Goal: Task Accomplishment & Management: Complete application form

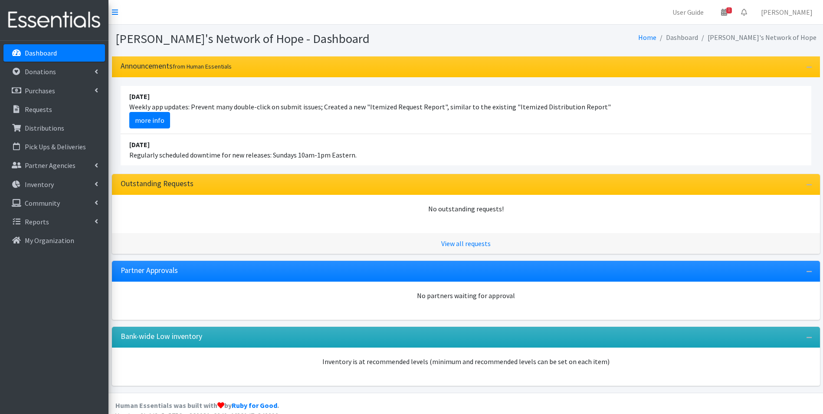
scroll to position [11, 0]
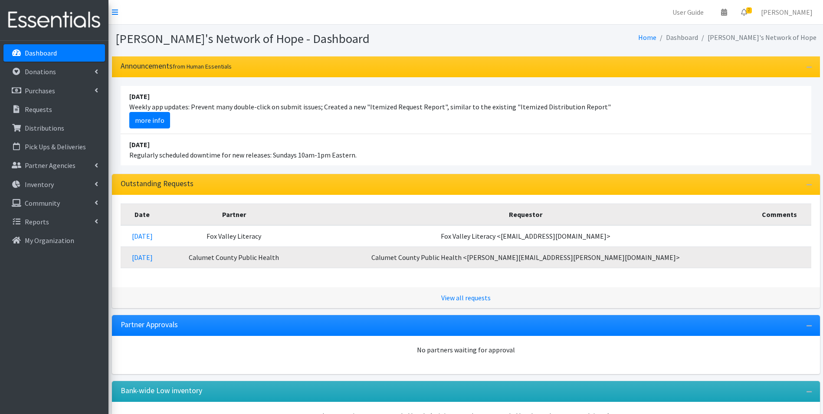
scroll to position [11, 0]
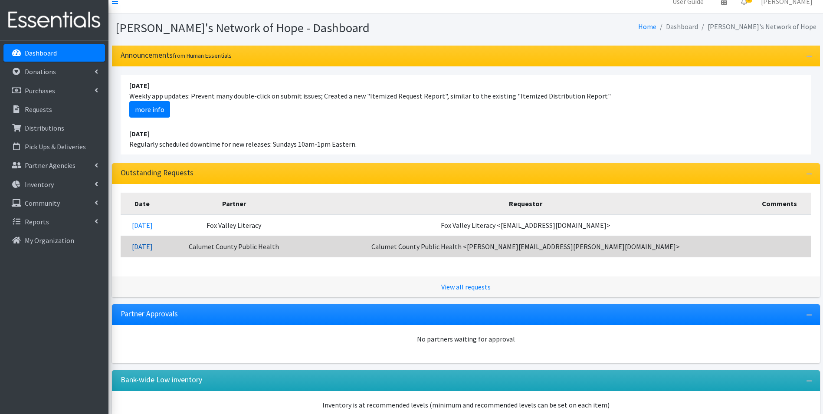
click at [153, 247] on link "08/27/2025" at bounding box center [142, 246] width 21 height 9
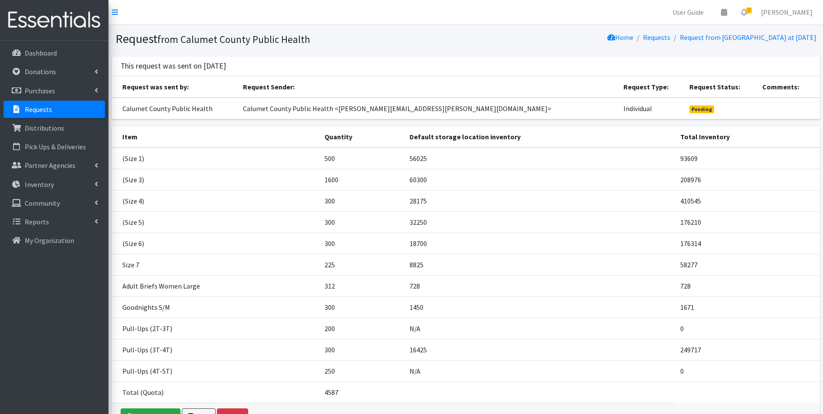
scroll to position [43, 0]
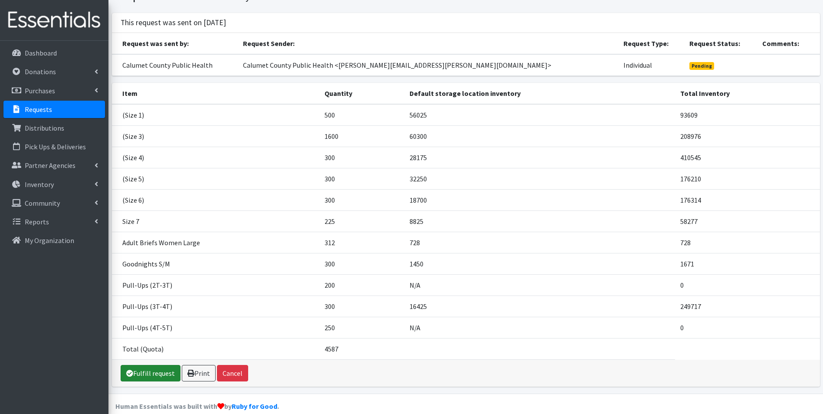
click at [158, 372] on link "Fulfill request" at bounding box center [151, 373] width 60 height 16
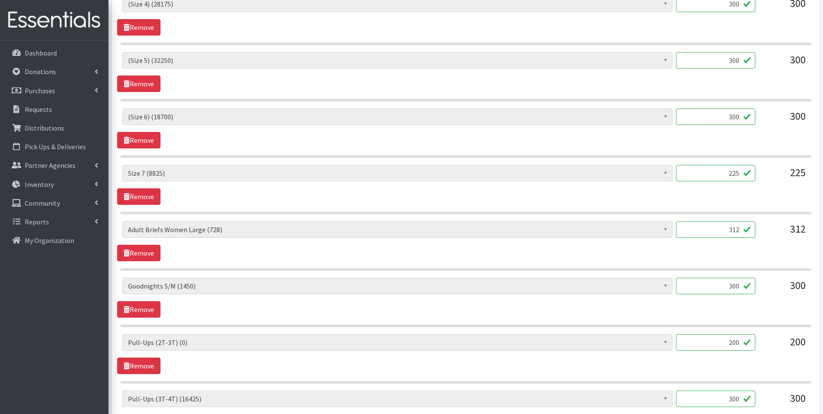
scroll to position [564, 0]
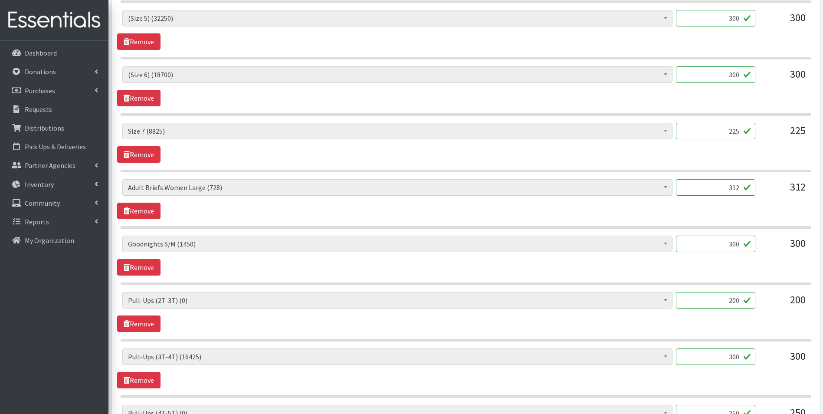
drag, startPoint x: 726, startPoint y: 301, endPoint x: 762, endPoint y: 300, distance: 35.2
click at [762, 300] on div "(Newborn) (4600) (Preemie) (3417) (Size 1) (56025) (Size 2) (90200) (Size 3) (6…" at bounding box center [465, 303] width 687 height 23
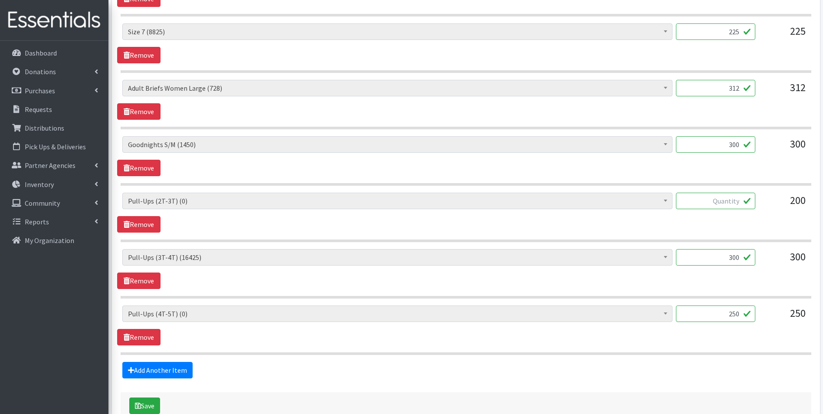
scroll to position [694, 0]
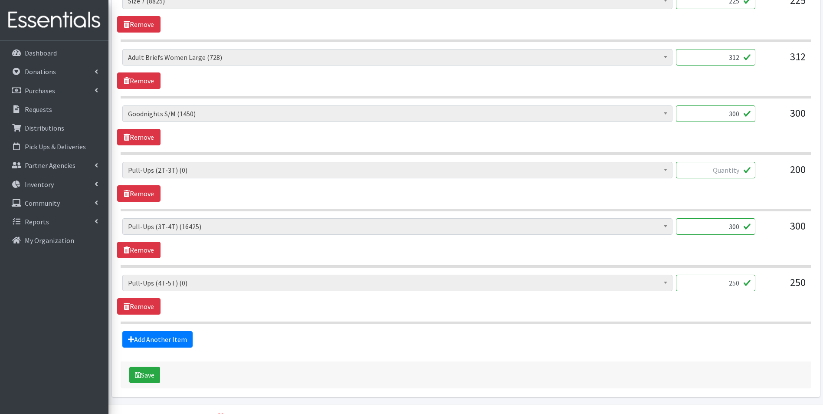
drag, startPoint x: 726, startPoint y: 283, endPoint x: 757, endPoint y: 283, distance: 31.2
click at [757, 283] on div "(Newborn) (4600) (Preemie) (3417) (Size 1) (56025) (Size 2) (90200) (Size 3) (6…" at bounding box center [465, 286] width 687 height 23
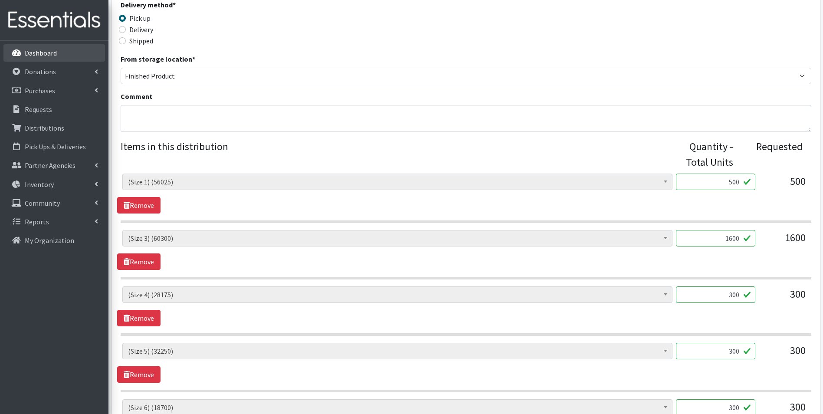
scroll to position [174, 0]
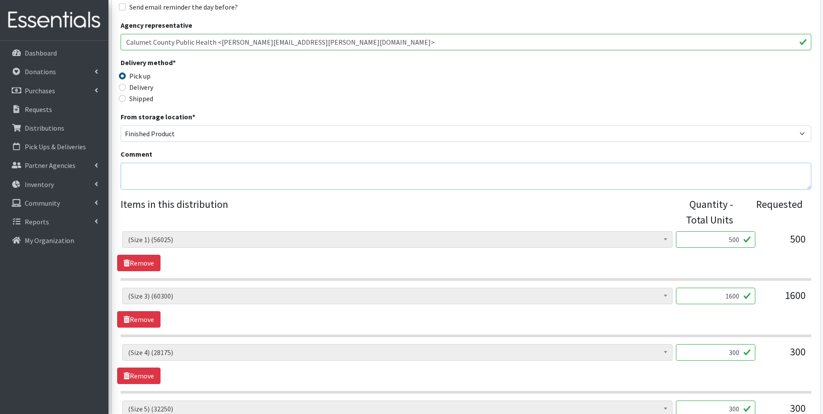
click at [162, 170] on textarea "Comment" at bounding box center [466, 176] width 691 height 27
click at [126, 169] on textarea "We are still currently out of size 2T-3T and 4T-5T Pull-ups. We will notify whe…" at bounding box center [466, 176] width 691 height 27
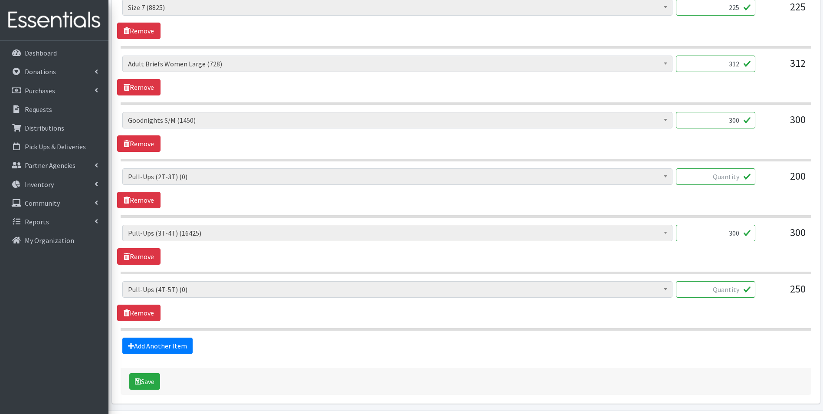
scroll to position [717, 0]
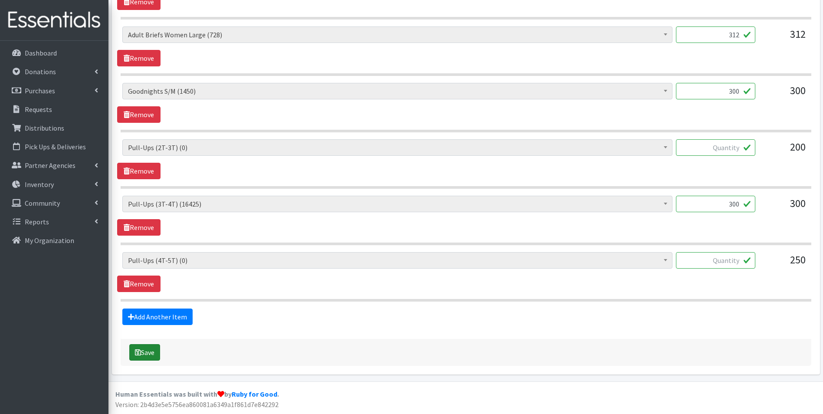
type textarea "**We are still currently out of size 2T-3T and 4T-5T Pull-ups. We will notify w…"
click at [148, 354] on button "Save" at bounding box center [144, 352] width 31 height 16
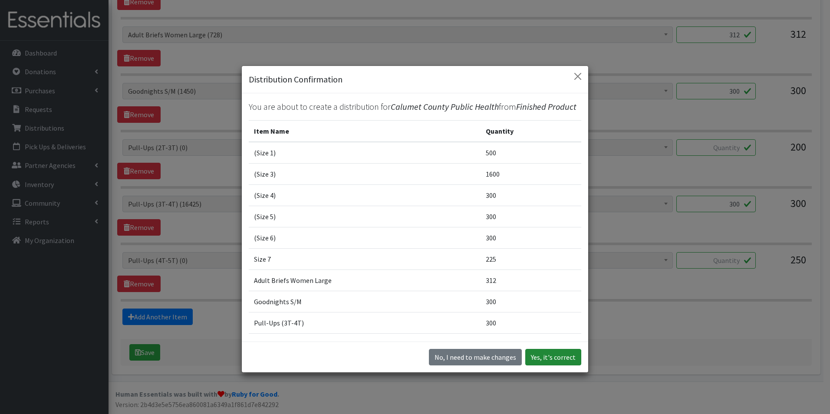
click at [567, 357] on button "Yes, it's correct" at bounding box center [553, 357] width 56 height 16
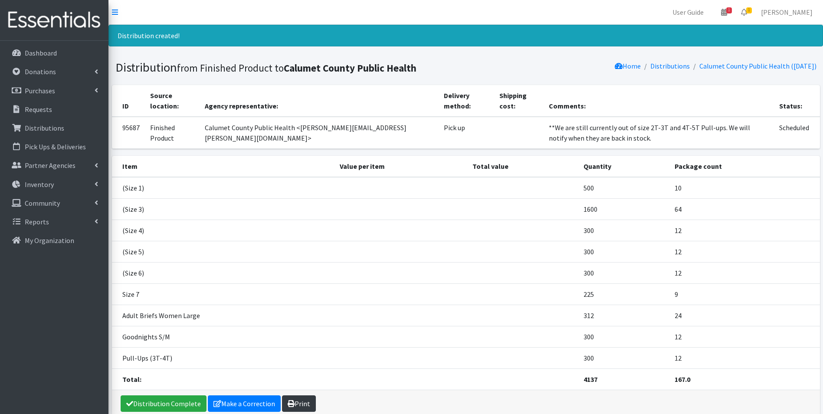
click at [296, 402] on link "Print" at bounding box center [299, 403] width 34 height 16
click at [49, 51] on p "Dashboard" at bounding box center [41, 53] width 32 height 9
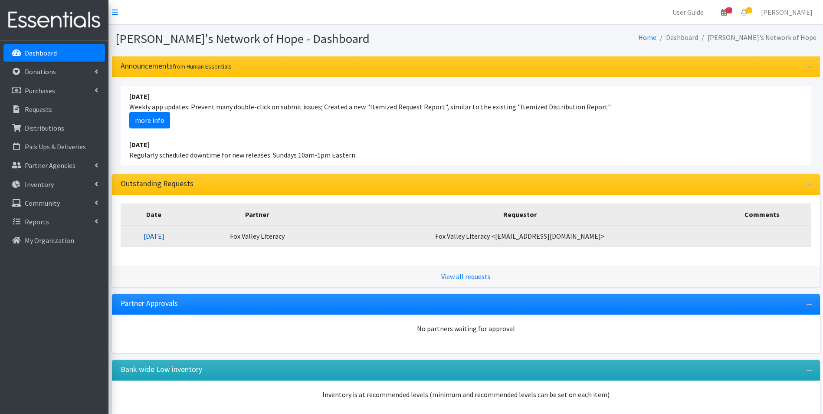
click at [164, 234] on link "[DATE]" at bounding box center [154, 236] width 21 height 9
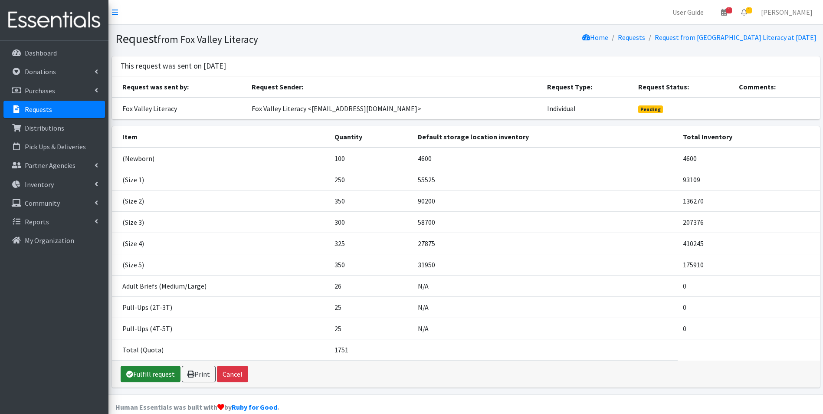
click at [150, 376] on link "Fulfill request" at bounding box center [151, 374] width 60 height 16
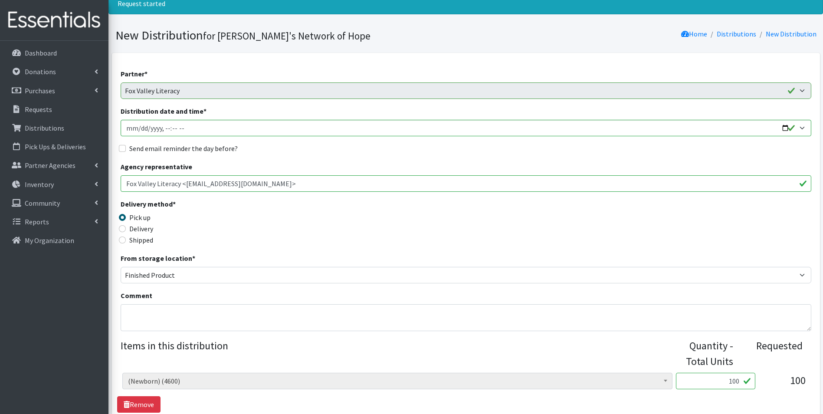
scroll to position [87, 0]
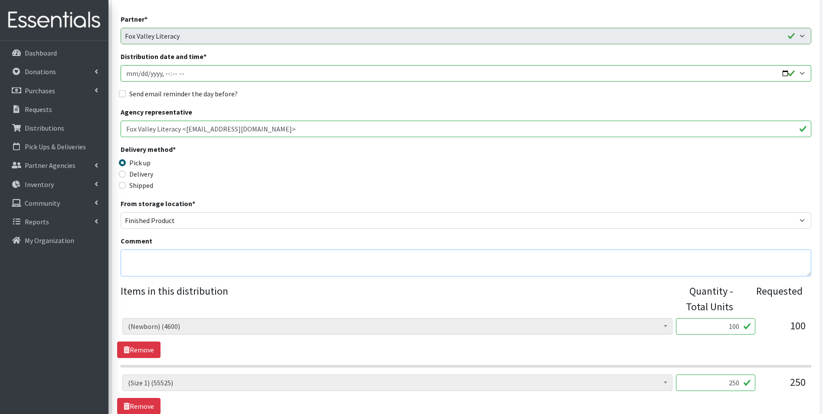
click at [138, 253] on textarea "Comment" at bounding box center [466, 263] width 691 height 27
click at [258, 260] on textarea "**We are still currently out of size 2T-3T and 4T5T" at bounding box center [466, 263] width 691 height 27
click at [260, 259] on textarea "**We are still currently out of size 2T-3T and 4T5T" at bounding box center [466, 263] width 691 height 27
click at [299, 261] on textarea "**We are still currently out of size 2T-3T and 4T-5T" at bounding box center [466, 263] width 691 height 27
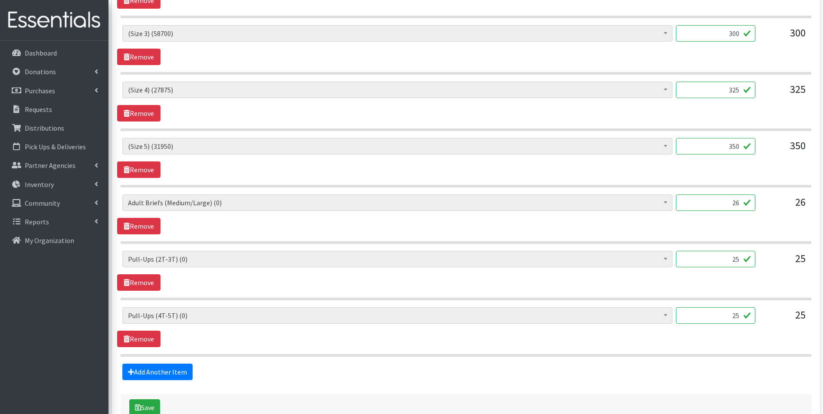
scroll to position [564, 0]
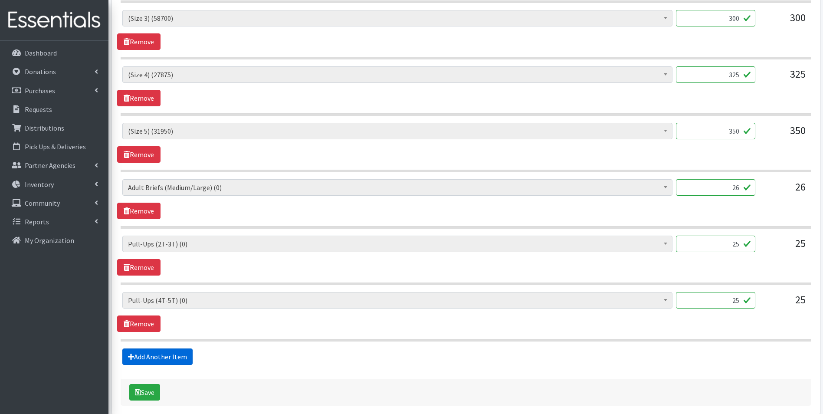
type textarea "**We are still currently out of size 2T-3T and 4T-5T Pull-ups. We will notify w…"
click at [163, 356] on link "Add Another Item" at bounding box center [157, 356] width 70 height 16
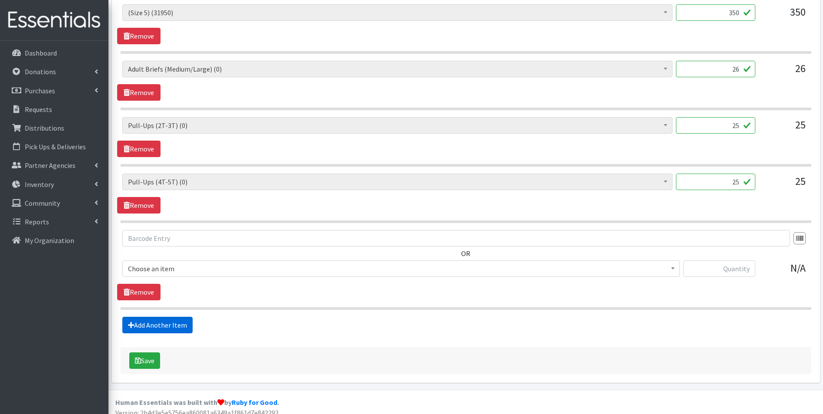
scroll to position [691, 0]
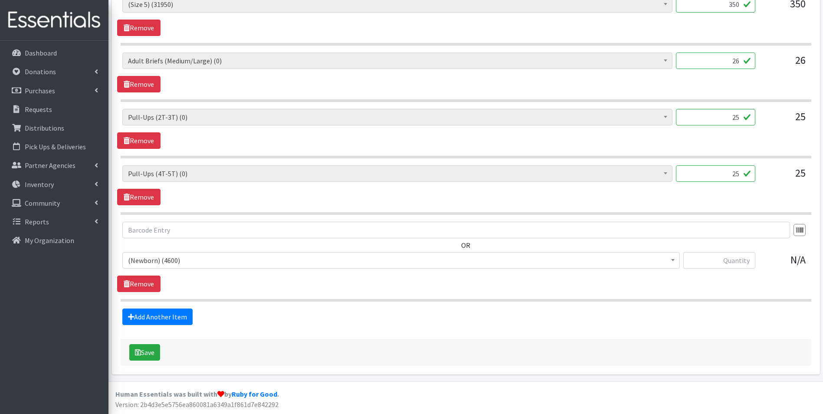
click at [190, 259] on span "(Newborn) (4600)" at bounding box center [401, 260] width 546 height 12
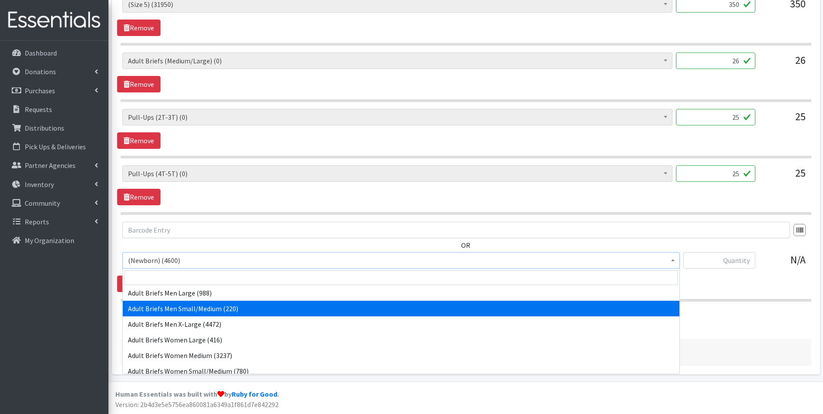
scroll to position [217, 0]
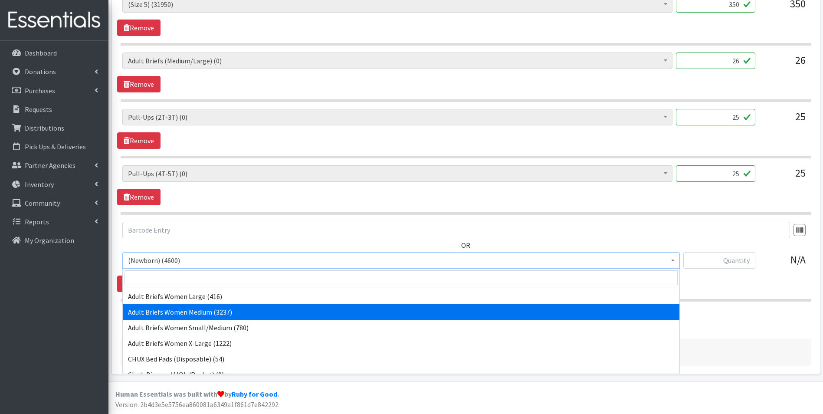
click at [740, 316] on div "Add Another Item" at bounding box center [465, 317] width 697 height 16
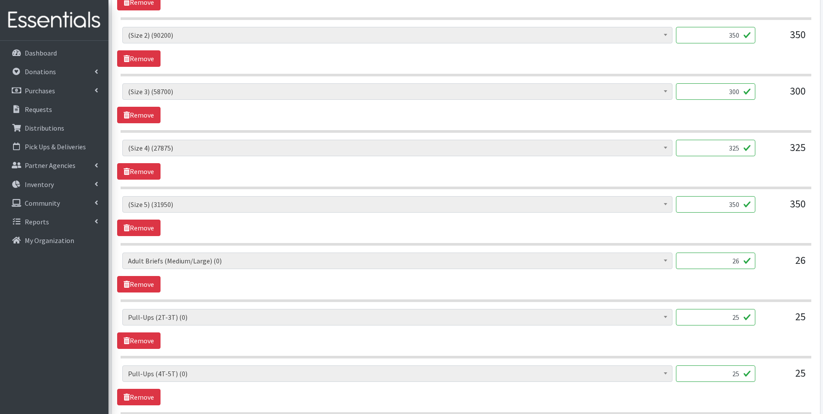
scroll to position [477, 0]
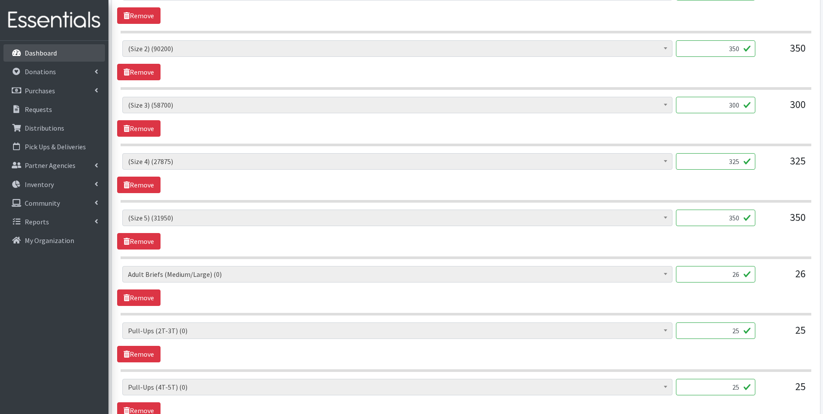
click at [42, 51] on p "Dashboard" at bounding box center [41, 53] width 32 height 9
